Goal: Information Seeking & Learning: Find specific page/section

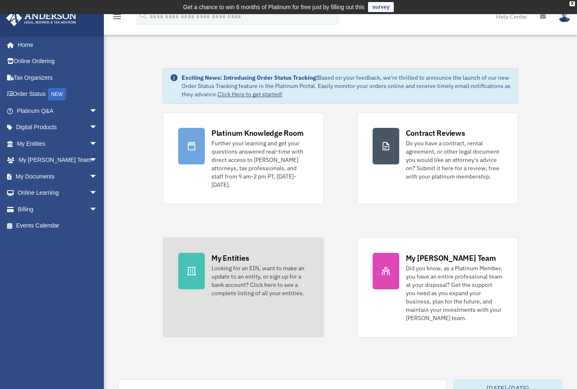
click at [265, 257] on div "My Entities Looking for an EIN, want to make an update to an entity, or sign up…" at bounding box center [259, 275] width 97 height 44
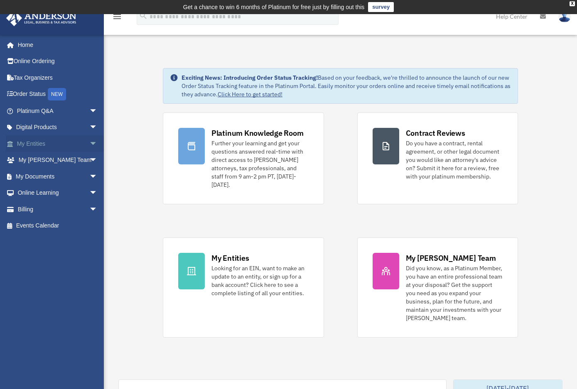
click at [51, 145] on link "My Entities arrow_drop_down" at bounding box center [58, 143] width 104 height 17
click at [90, 143] on span "arrow_drop_down" at bounding box center [97, 143] width 17 height 17
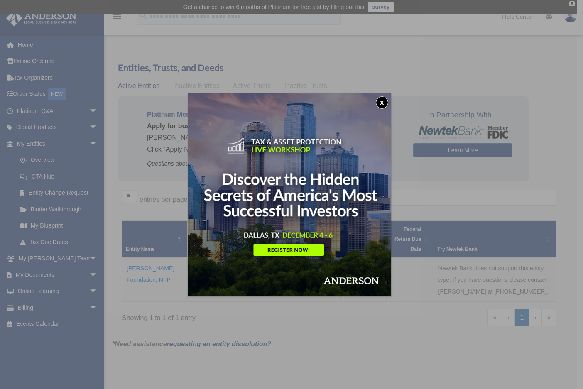
click at [385, 103] on button "x" at bounding box center [382, 102] width 12 height 12
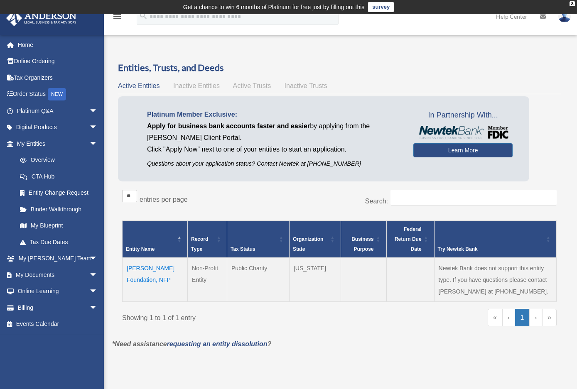
click at [144, 276] on td "Dorothy Lee Charitable Foundation, NFP" at bounding box center [155, 280] width 65 height 44
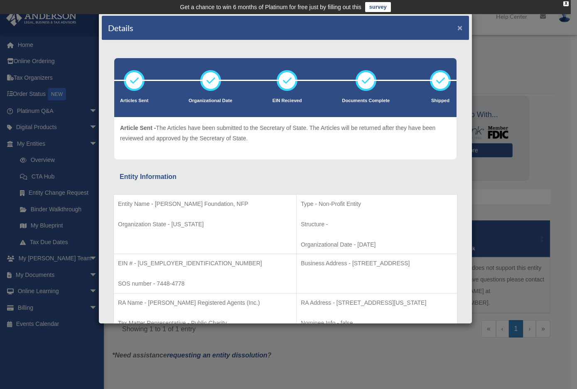
click at [457, 29] on button "×" at bounding box center [459, 27] width 5 height 9
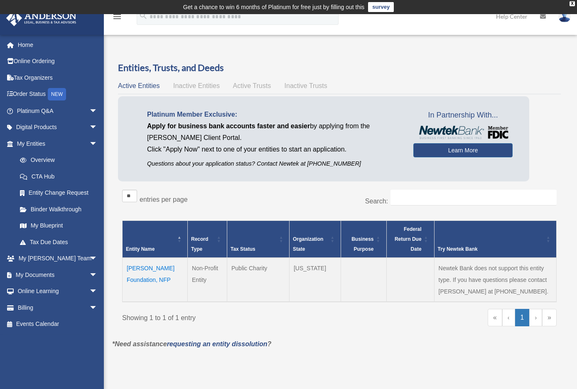
click at [148, 270] on td "Dorothy Lee Charitable Foundation, NFP" at bounding box center [155, 280] width 65 height 44
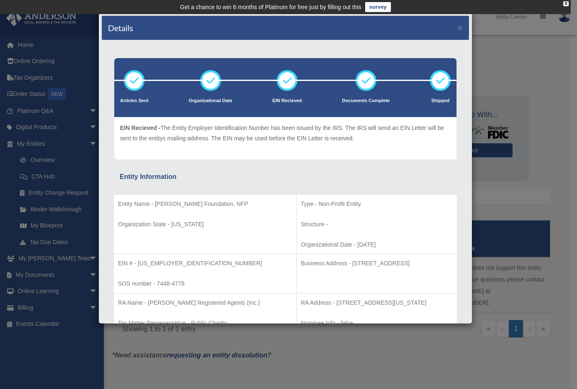
click at [47, 244] on div "Details × Articles Sent Organizational Date" at bounding box center [288, 194] width 577 height 389
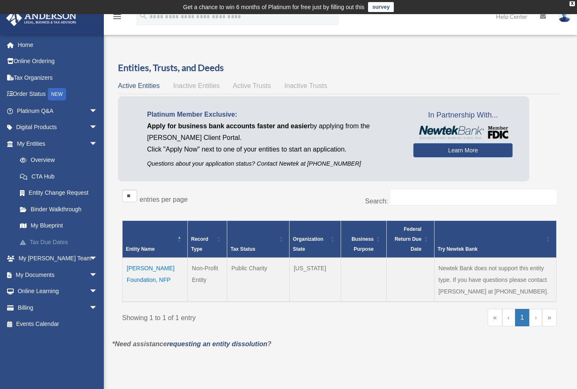
click at [37, 241] on link "Tax Due Dates" at bounding box center [61, 242] width 98 height 17
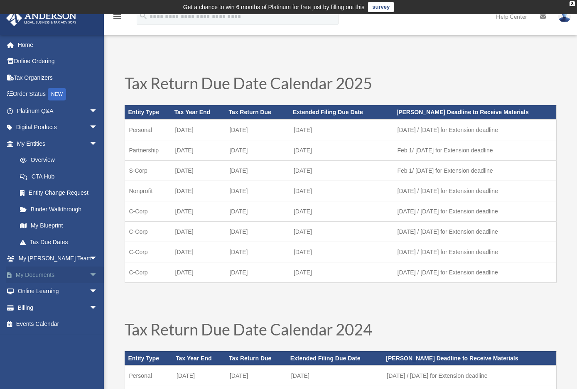
click at [64, 275] on link "My Documents arrow_drop_down" at bounding box center [58, 275] width 104 height 17
click at [47, 275] on link "My Documents arrow_drop_down" at bounding box center [58, 275] width 104 height 17
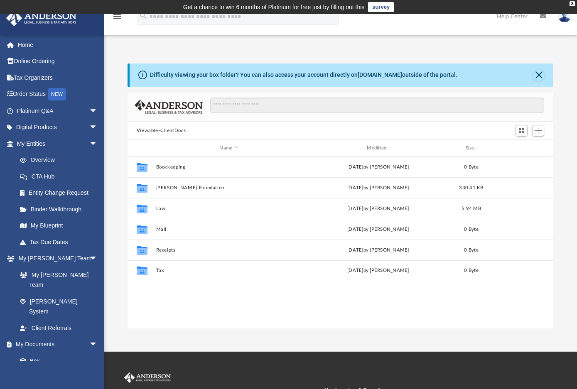
scroll to position [183, 420]
